Goal: Information Seeking & Learning: Check status

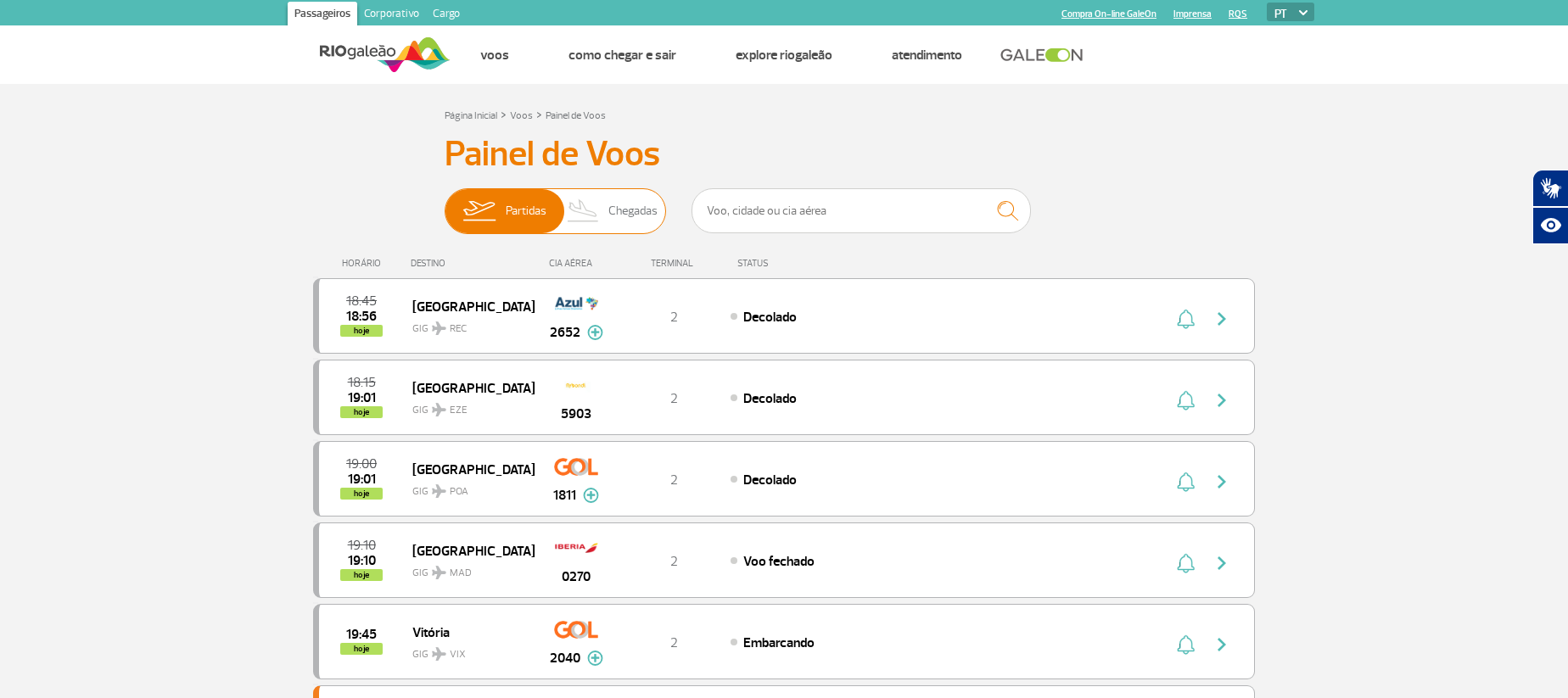
click at [639, 211] on span "Chegadas" at bounding box center [632, 211] width 49 height 44
click at [444, 202] on input "Partidas Chegadas" at bounding box center [444, 202] width 0 height 0
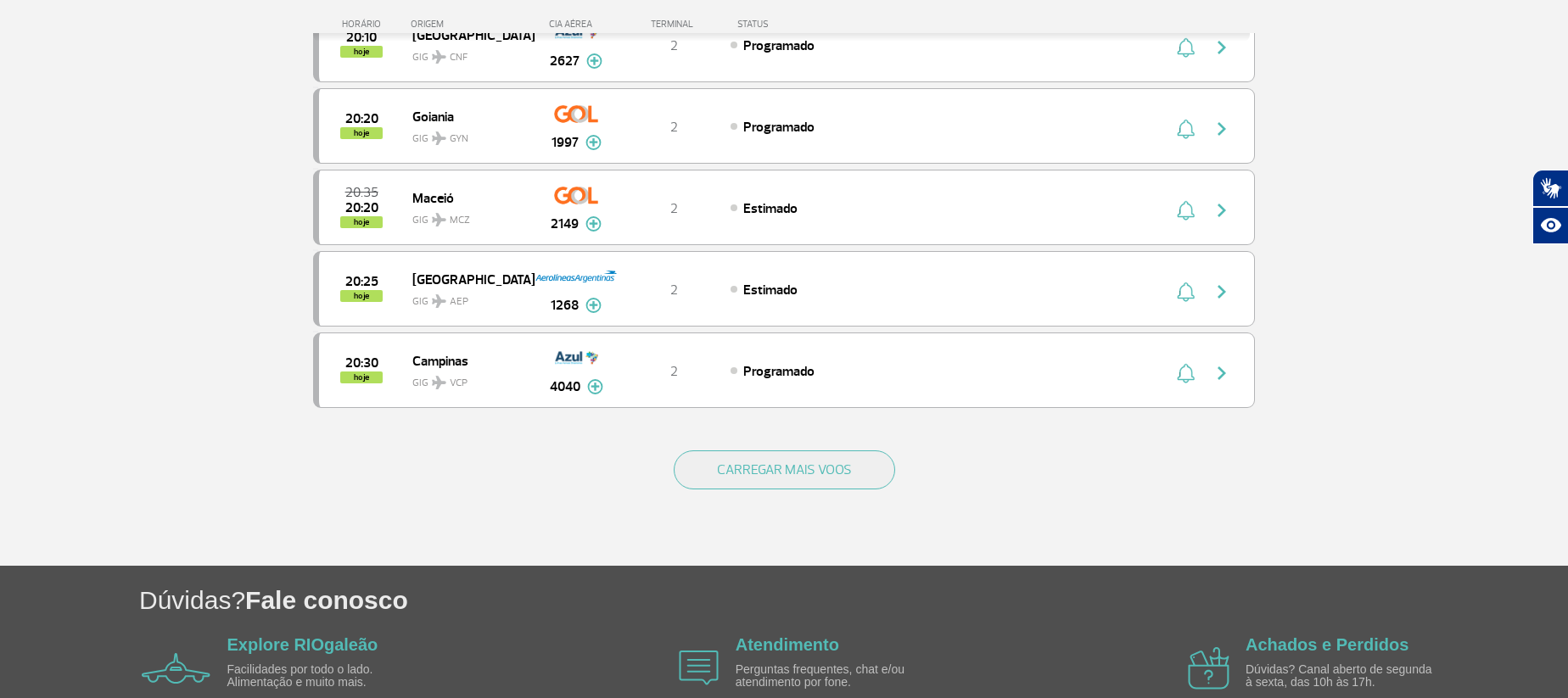
scroll to position [1517, 0]
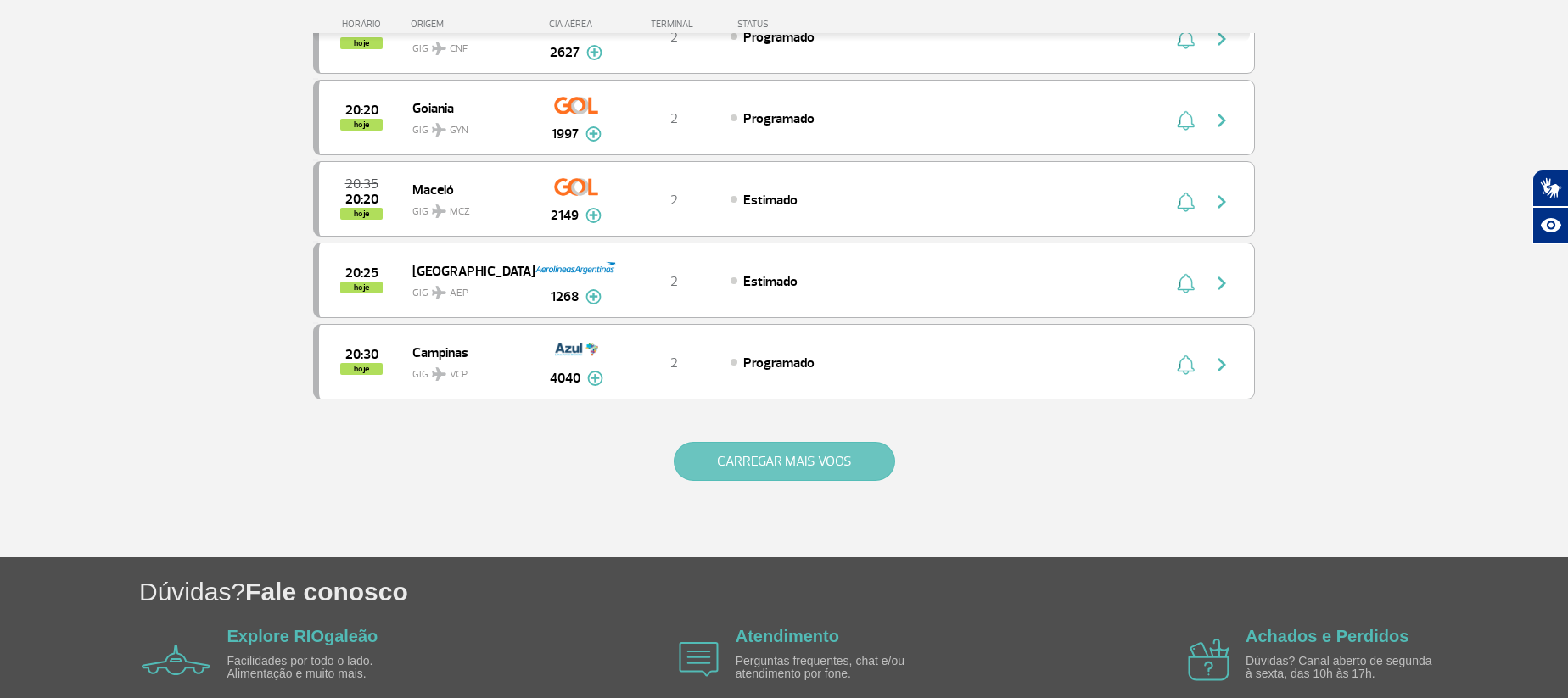
click at [768, 462] on button "CARREGAR MAIS VOOS" at bounding box center [784, 461] width 221 height 39
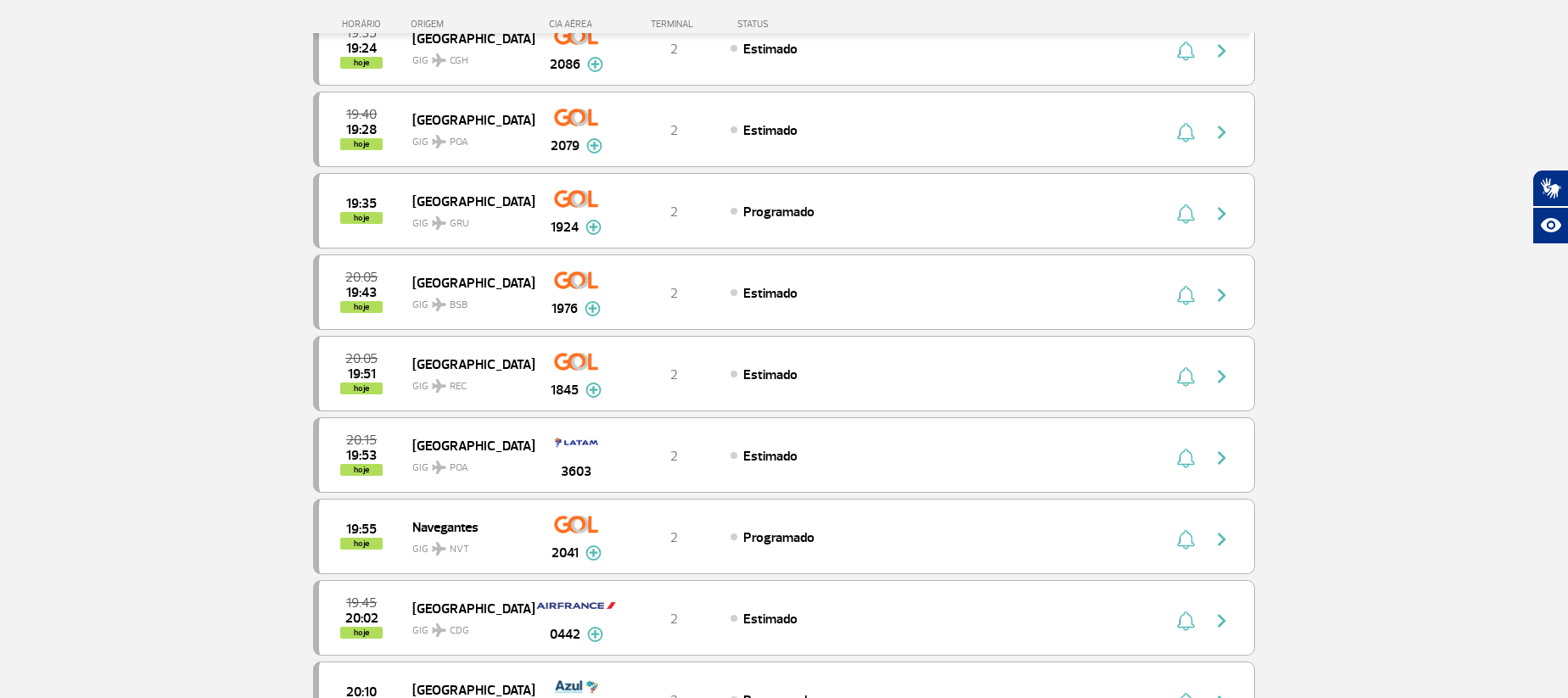
scroll to position [856, 0]
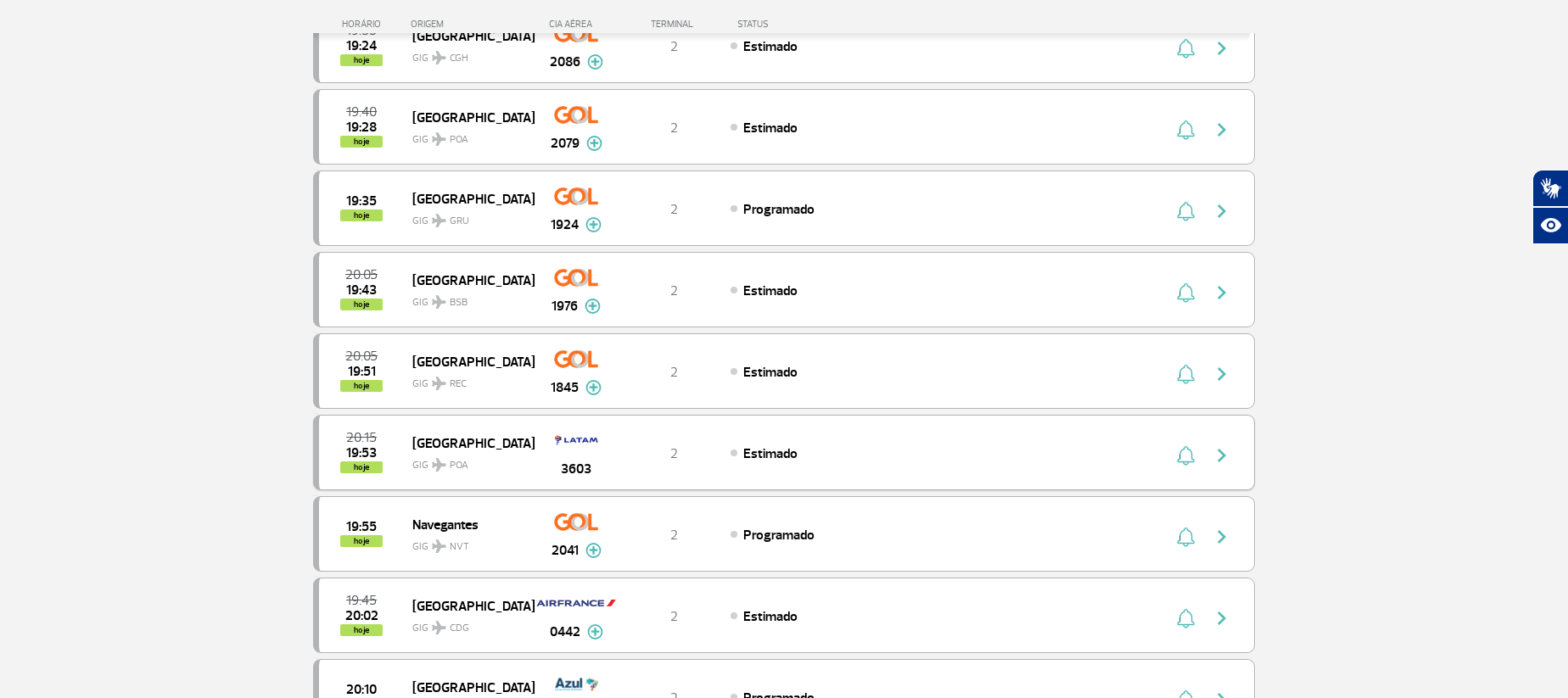
click at [1221, 452] on img "button" at bounding box center [1221, 455] width 21 height 21
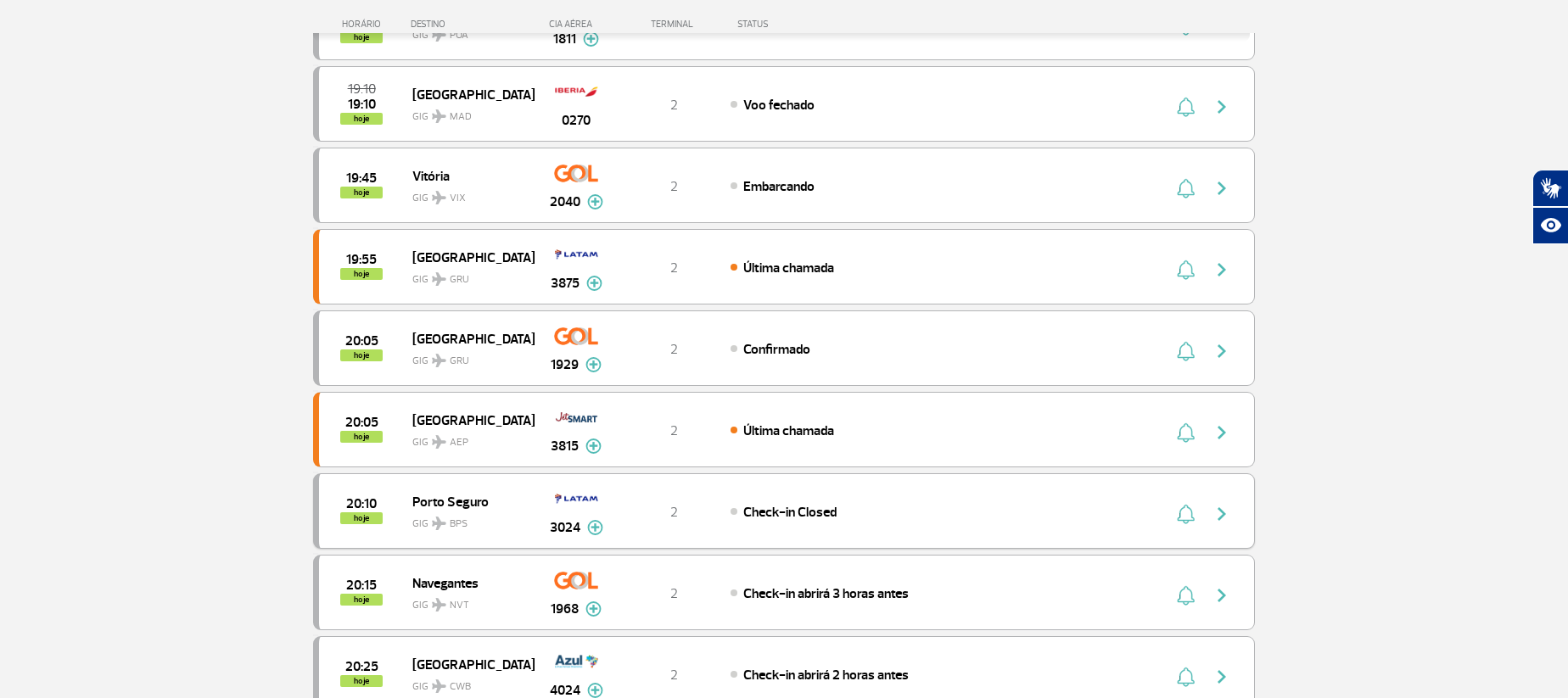
scroll to position [431, 0]
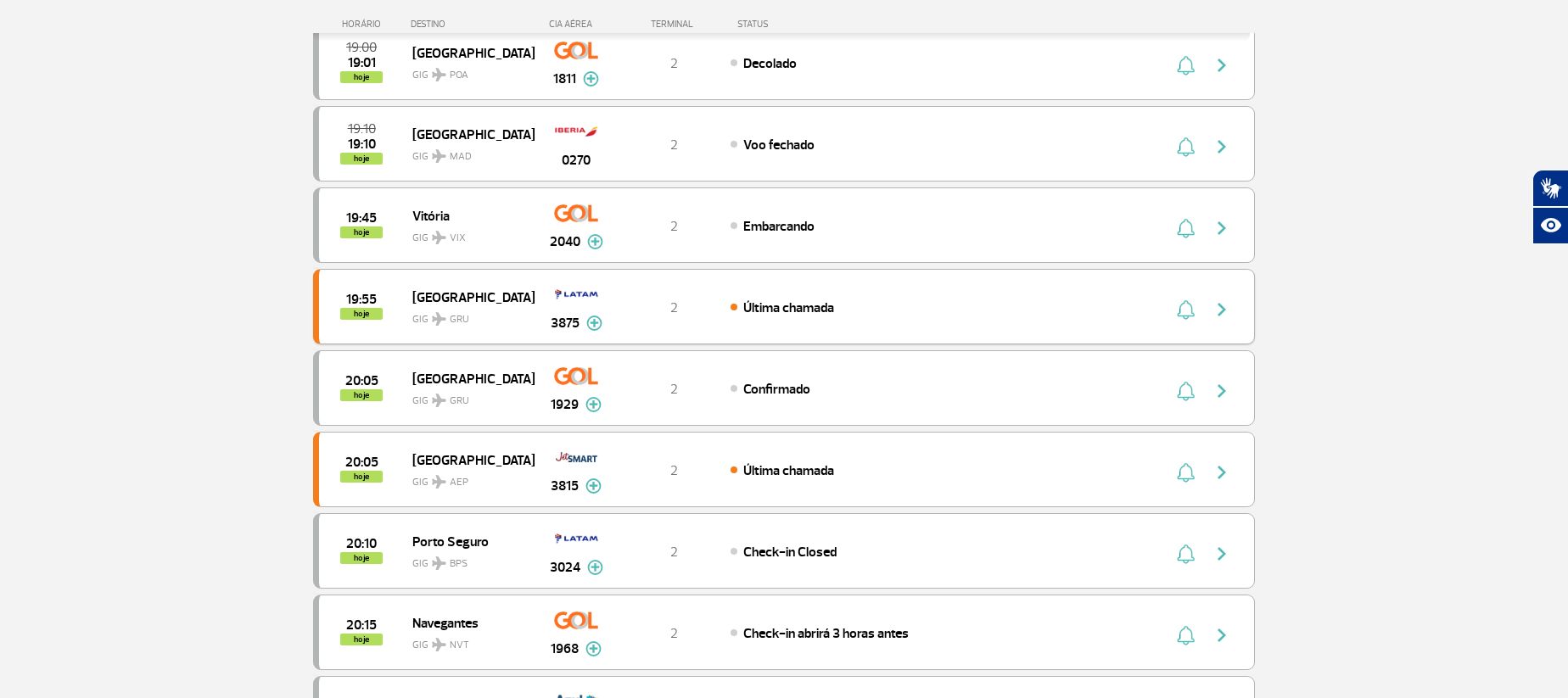
click at [604, 474] on div "3815" at bounding box center [576, 469] width 84 height 53
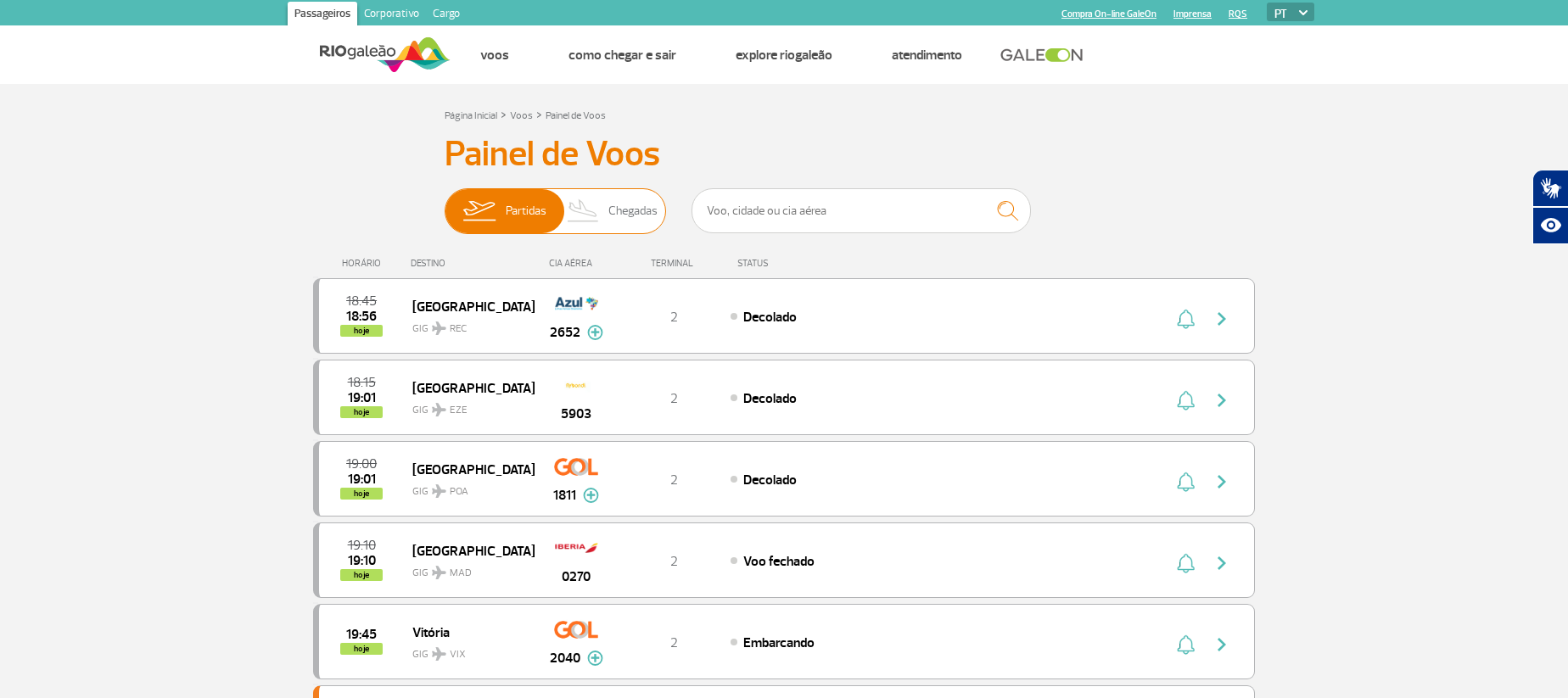
click at [626, 221] on span "Chegadas" at bounding box center [632, 211] width 49 height 44
click at [444, 202] on input "Partidas Chegadas" at bounding box center [444, 202] width 0 height 0
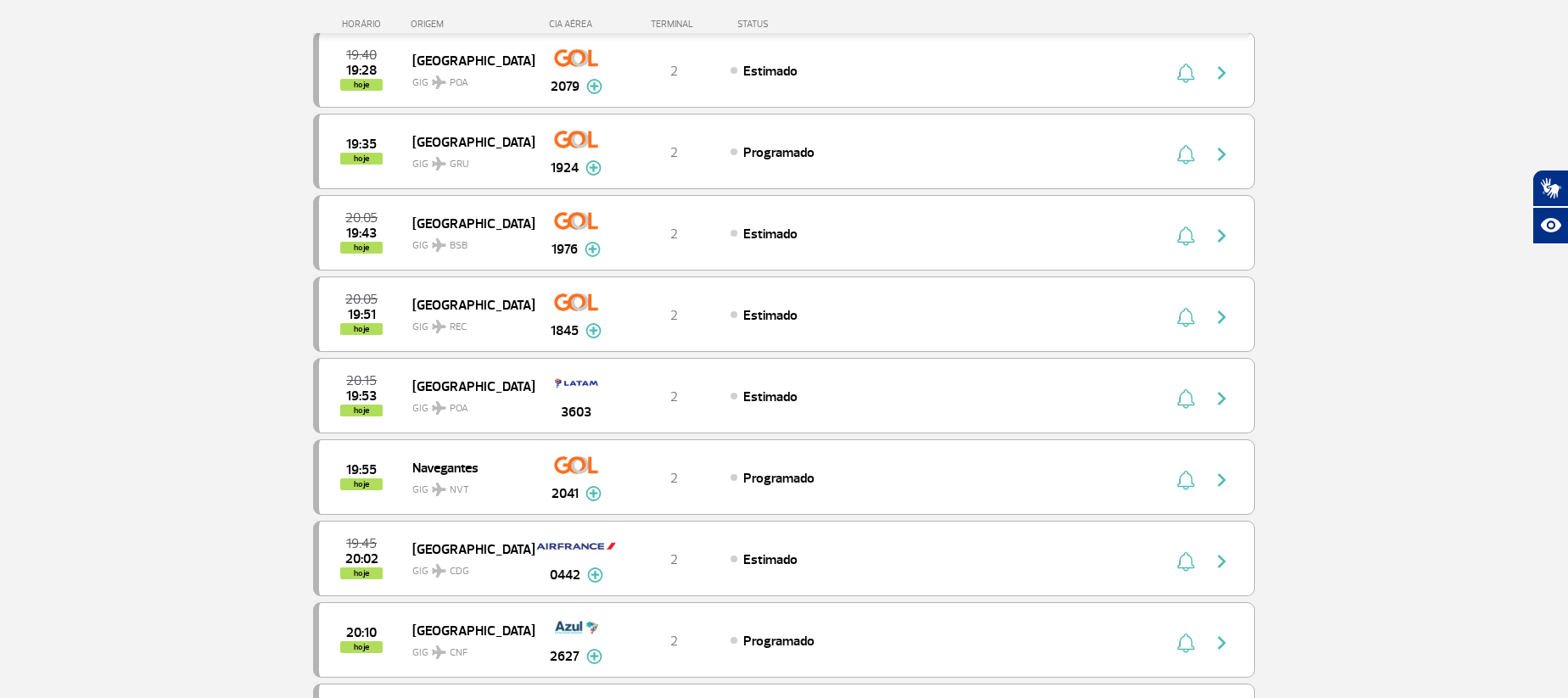
scroll to position [830, 0]
